Goal: Task Accomplishment & Management: Complete application form

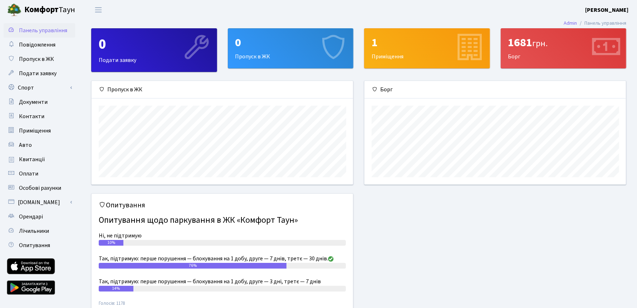
scroll to position [103, 262]
click at [143, 53] on div "0 Подати заявку" at bounding box center [154, 50] width 125 height 43
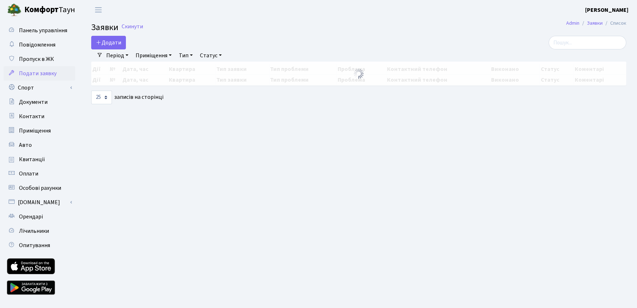
select select "25"
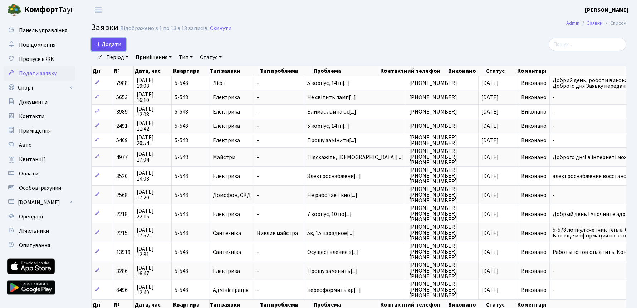
click at [111, 45] on span "Додати" at bounding box center [108, 44] width 25 height 8
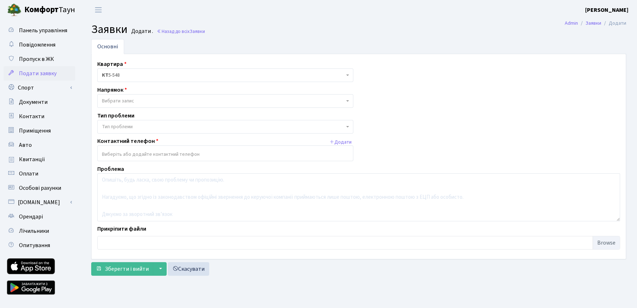
click at [147, 101] on span "Вибрати запис" at bounding box center [223, 100] width 243 height 7
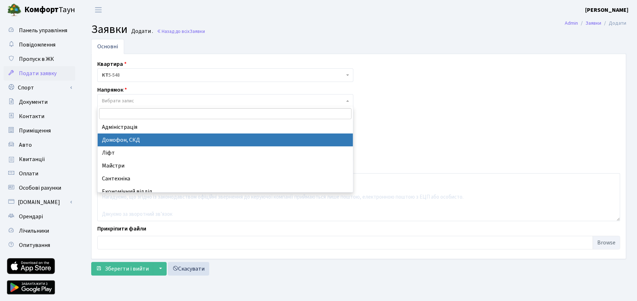
select select "4"
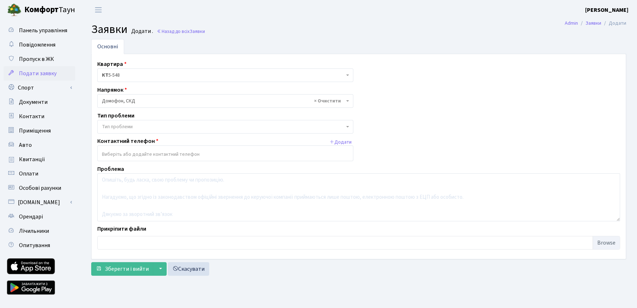
click at [122, 126] on span "Тип проблеми" at bounding box center [117, 126] width 31 height 7
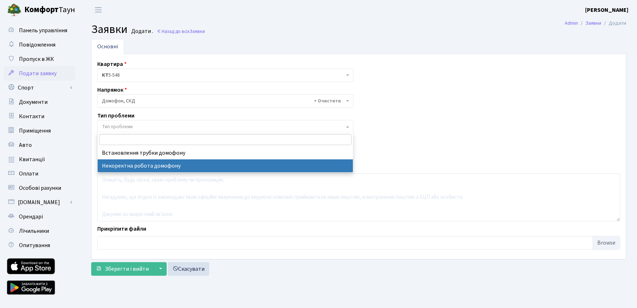
select select "38"
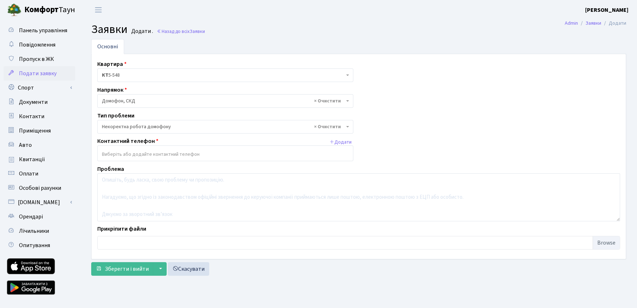
click at [109, 152] on input "search" at bounding box center [225, 154] width 255 height 13
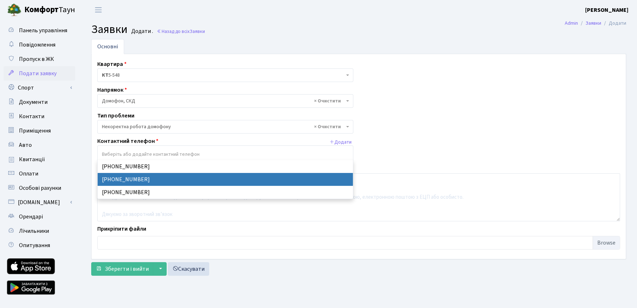
select select "56904"
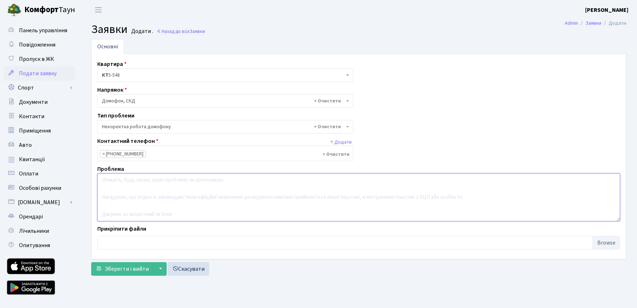
click at [122, 179] on textarea at bounding box center [358, 197] width 523 height 48
type textarea "Н"
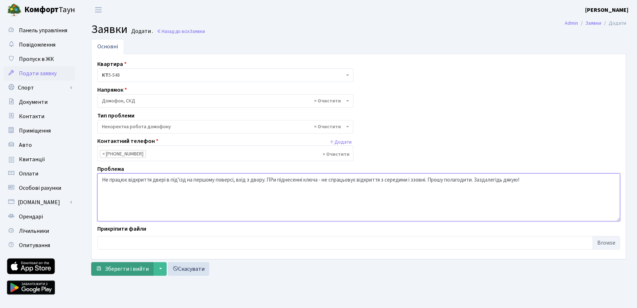
type textarea "Не працює відкриття двері в під'їзд на першому поверсі, вхід з двору. ПРи підне…"
click at [125, 265] on span "Зберегти і вийти" at bounding box center [127, 269] width 44 height 8
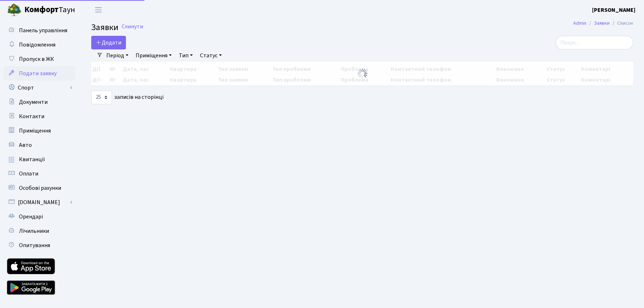
select select "25"
